Goal: Information Seeking & Learning: Learn about a topic

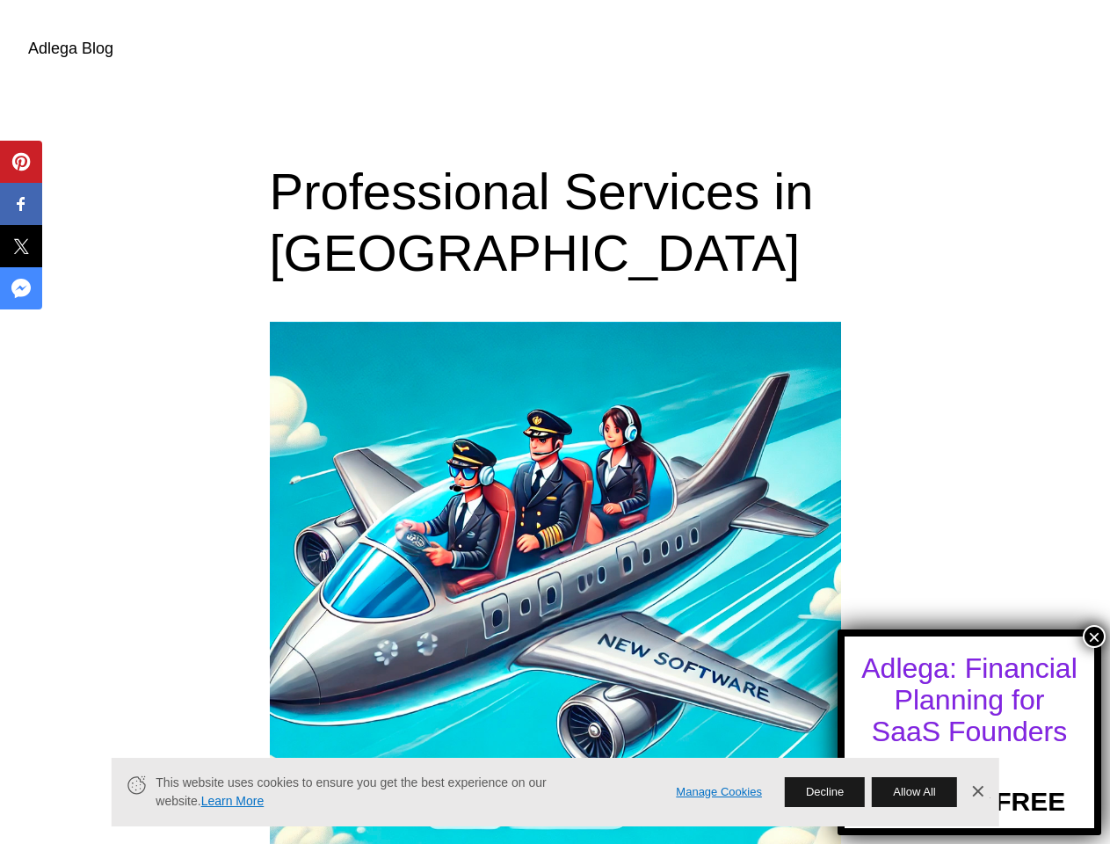
click at [1094, 636] on button "×" at bounding box center [1094, 636] width 23 height 23
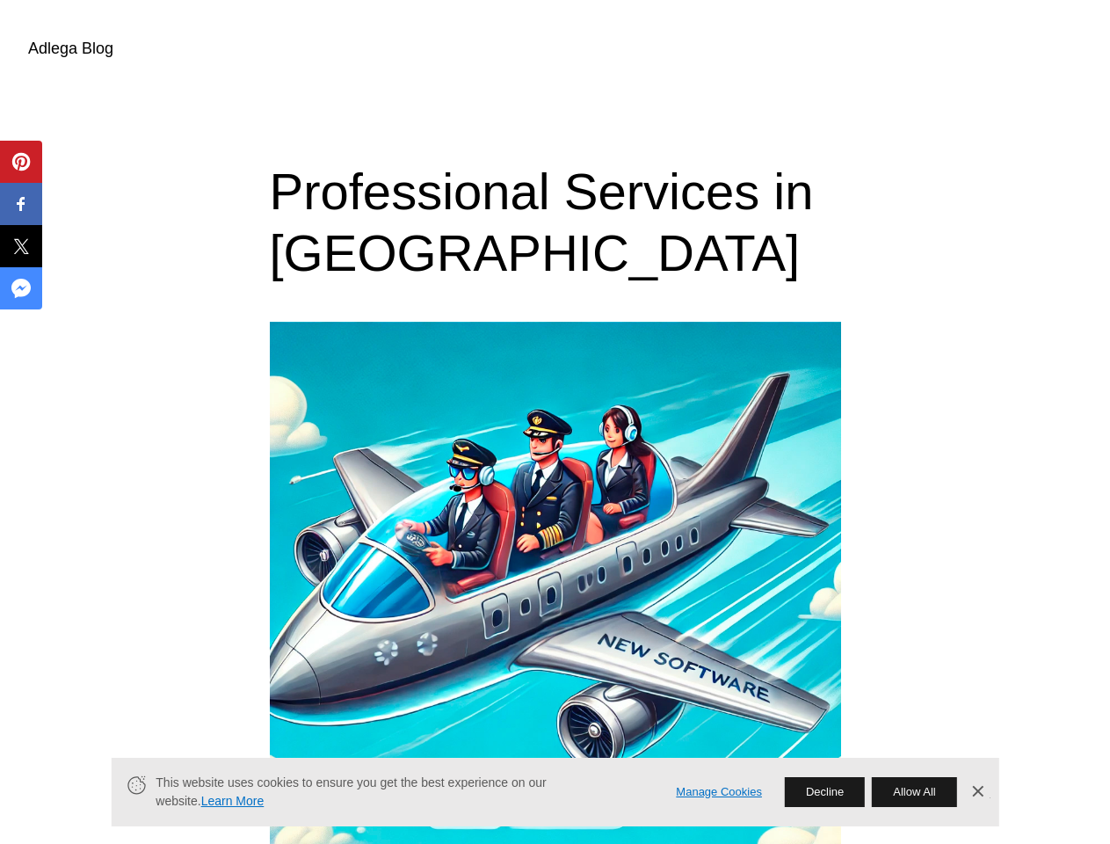
click at [21, 162] on div "Pin" at bounding box center [21, 162] width 42 height 42
click at [21, 204] on span "Share" at bounding box center [32, 203] width 55 height 21
click at [21, 246] on span "Tweet" at bounding box center [32, 246] width 55 height 21
click at [21, 288] on span "Share" at bounding box center [32, 288] width 55 height 21
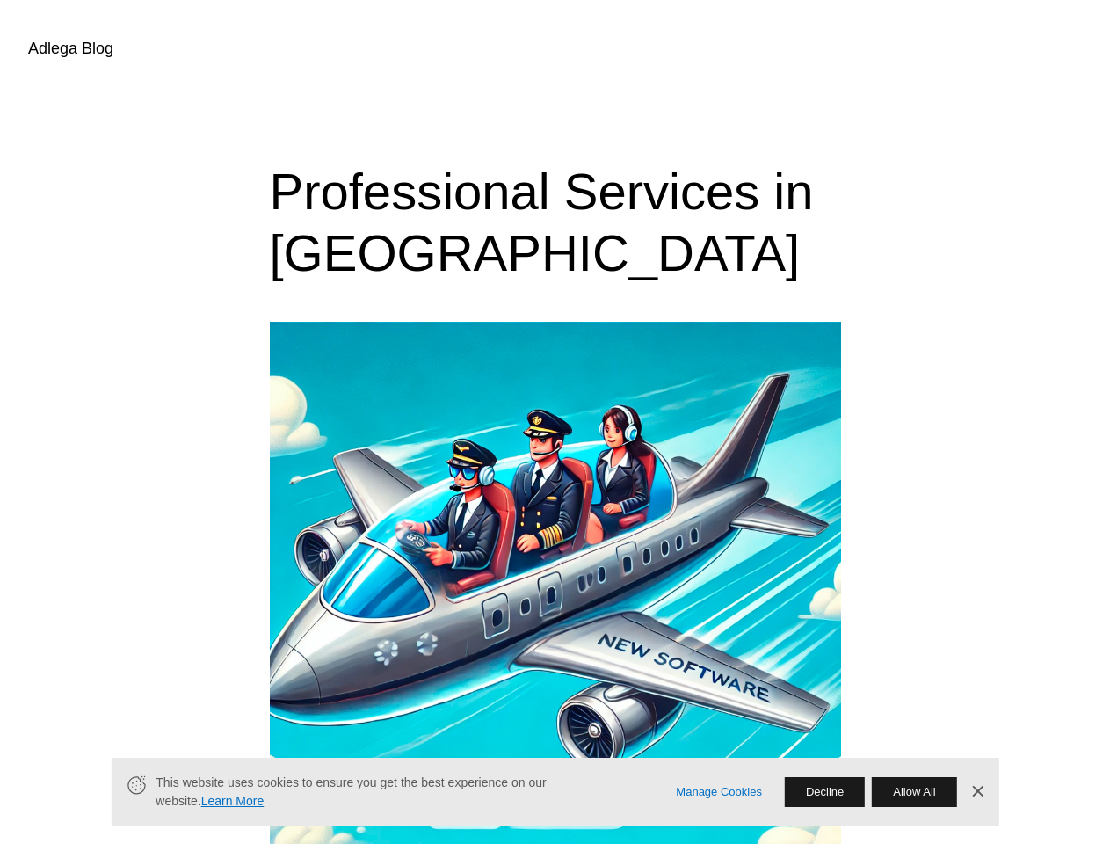
click at [719, 792] on link "Manage Cookies" at bounding box center [719, 792] width 86 height 18
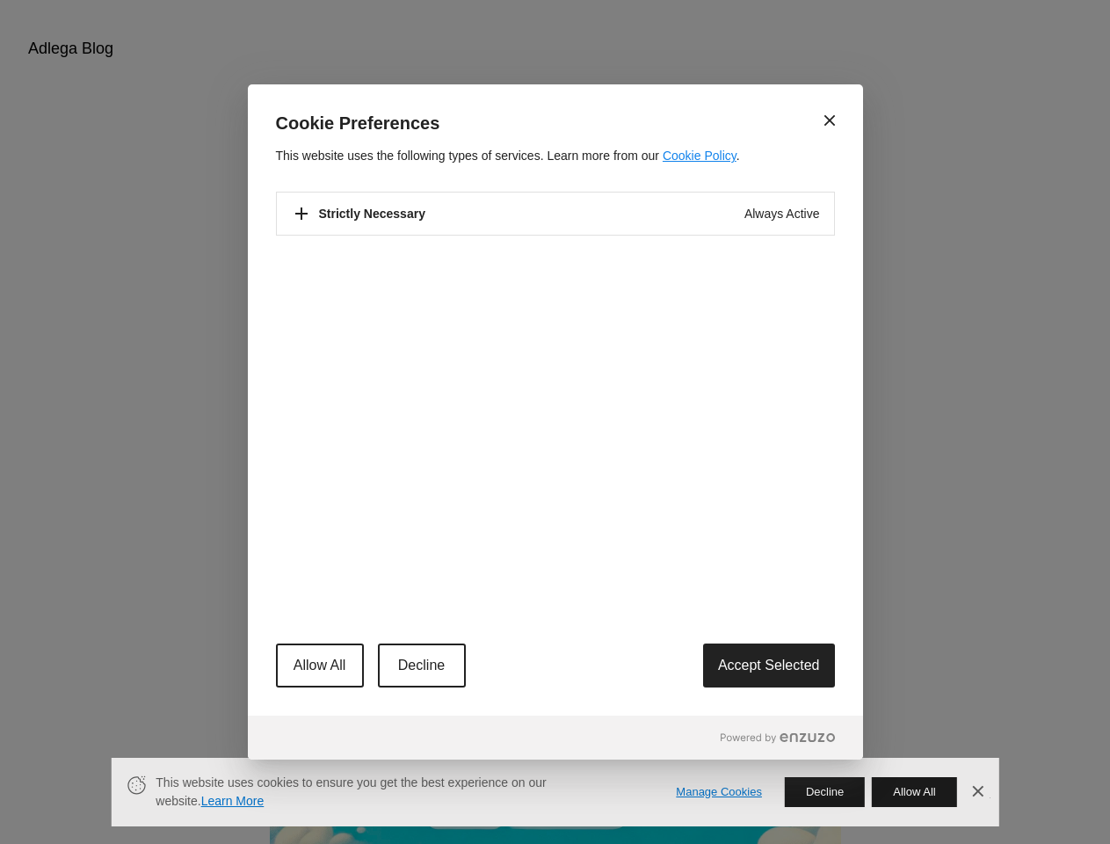
click at [824, 792] on div "Close Cookie Preferences This website uses the following types of services. Lea…" at bounding box center [555, 422] width 1110 height 844
click at [914, 792] on button "Allow All" at bounding box center [914, 792] width 84 height 30
